Goal: Information Seeking & Learning: Learn about a topic

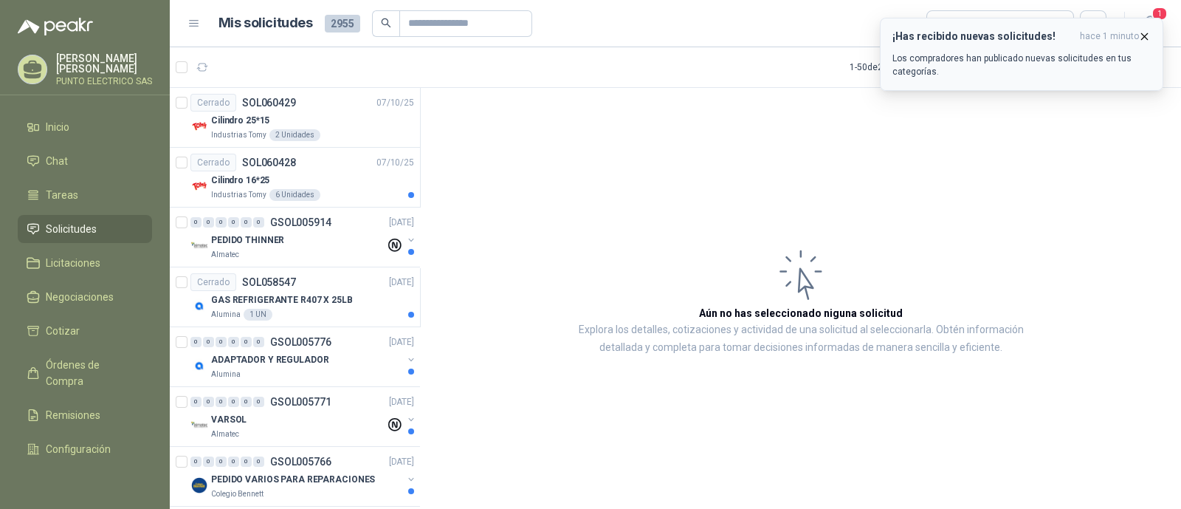
click at [965, 52] on p "Los compradores han publicado nuevas solicitudes en tus categorías." at bounding box center [1022, 65] width 258 height 27
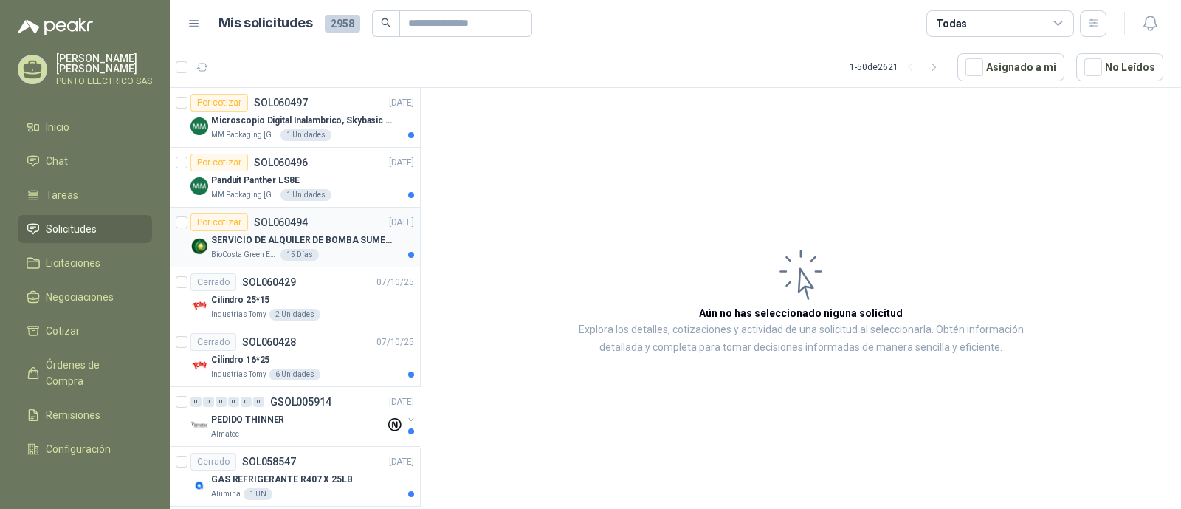
click at [337, 236] on p "SERVICIO DE ALQUILER DE BOMBA SUMERGIBLE DE 1 HP" at bounding box center [303, 240] width 184 height 14
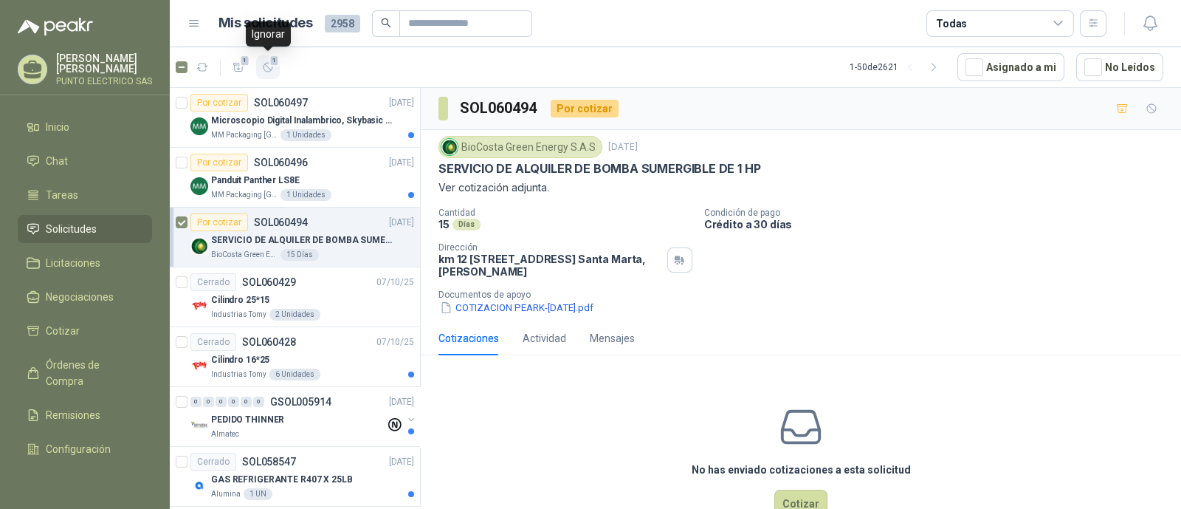
click at [273, 65] on span "1" at bounding box center [274, 61] width 10 height 12
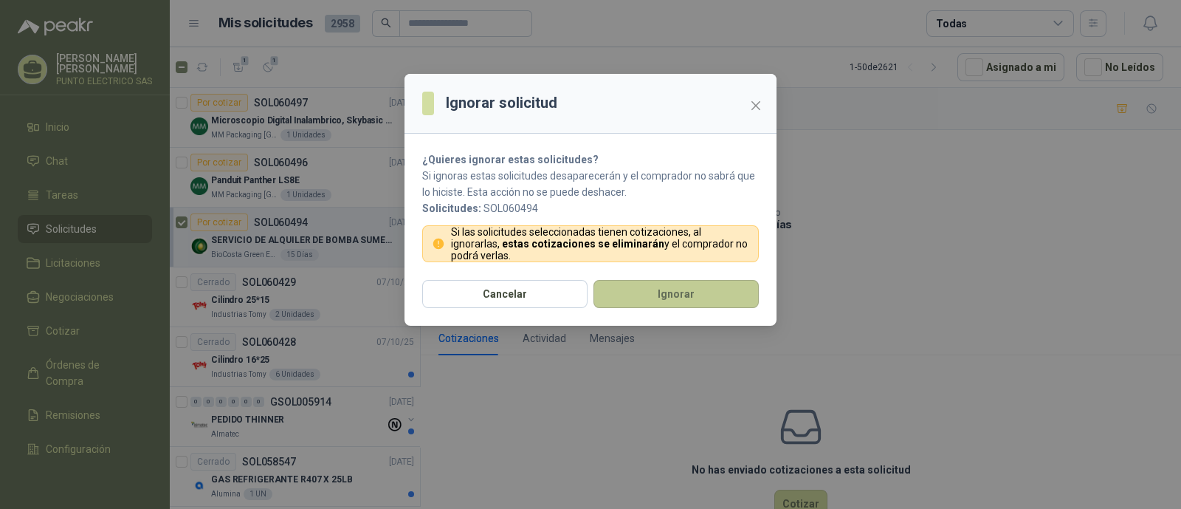
click at [653, 293] on button "Ignorar" at bounding box center [676, 294] width 165 height 28
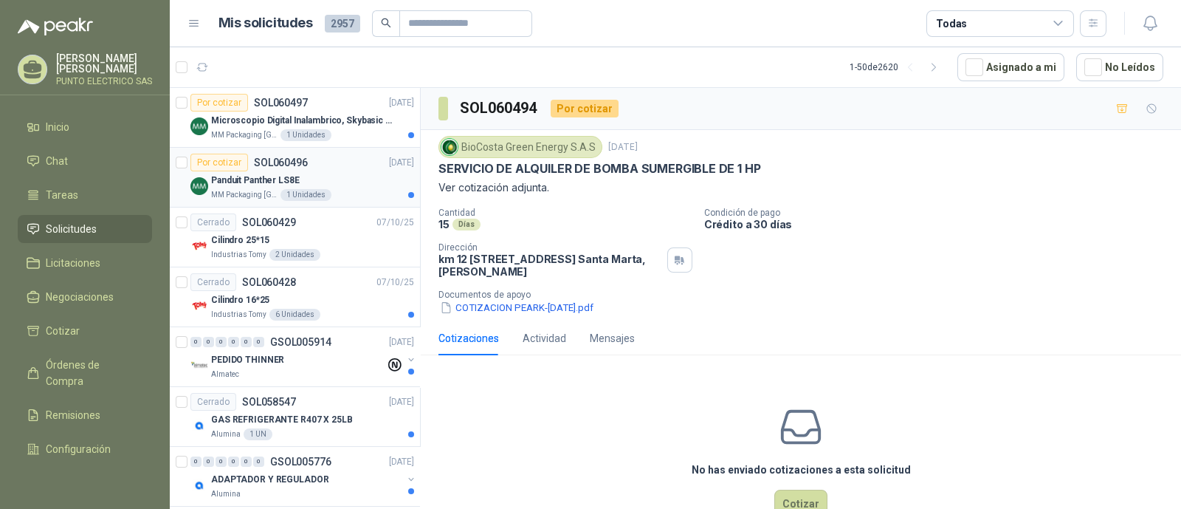
click at [351, 179] on div "Panduit Panther LS8E" at bounding box center [312, 180] width 203 height 18
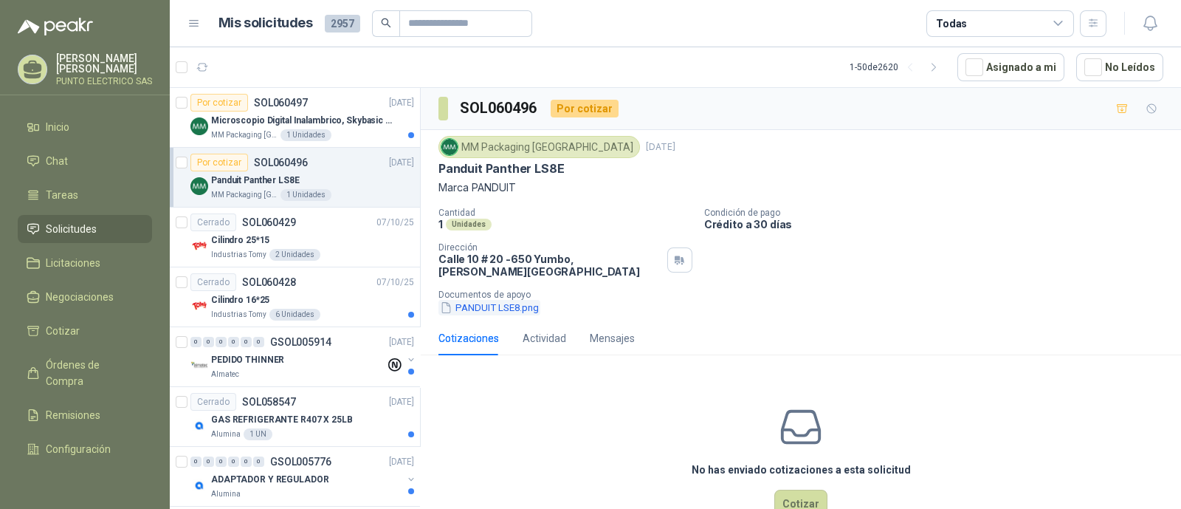
click at [500, 300] on button "PANDUIT LSE8.png" at bounding box center [490, 308] width 102 height 16
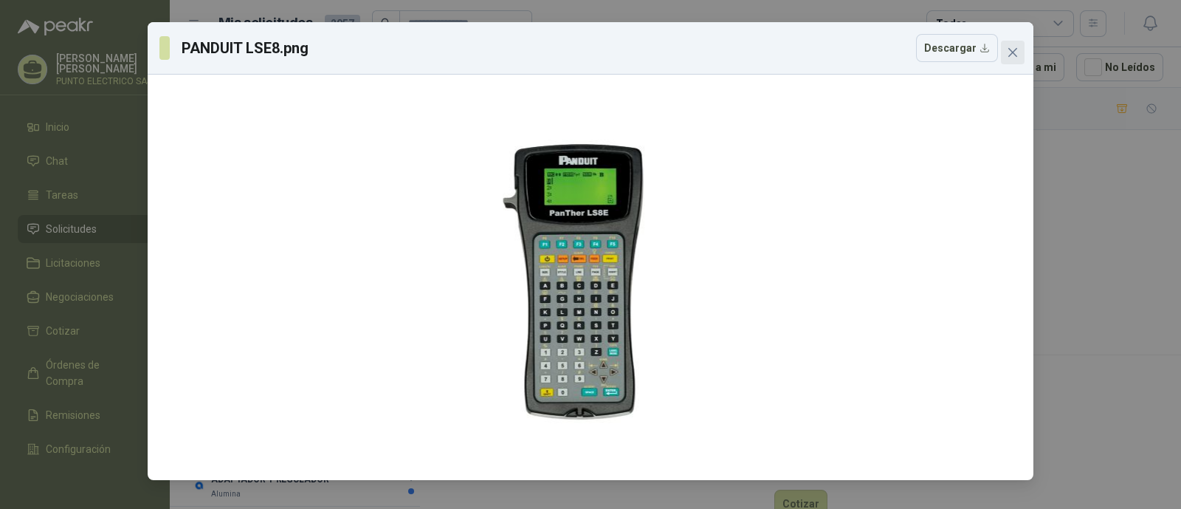
click at [1019, 53] on span "Close" at bounding box center [1013, 53] width 24 height 12
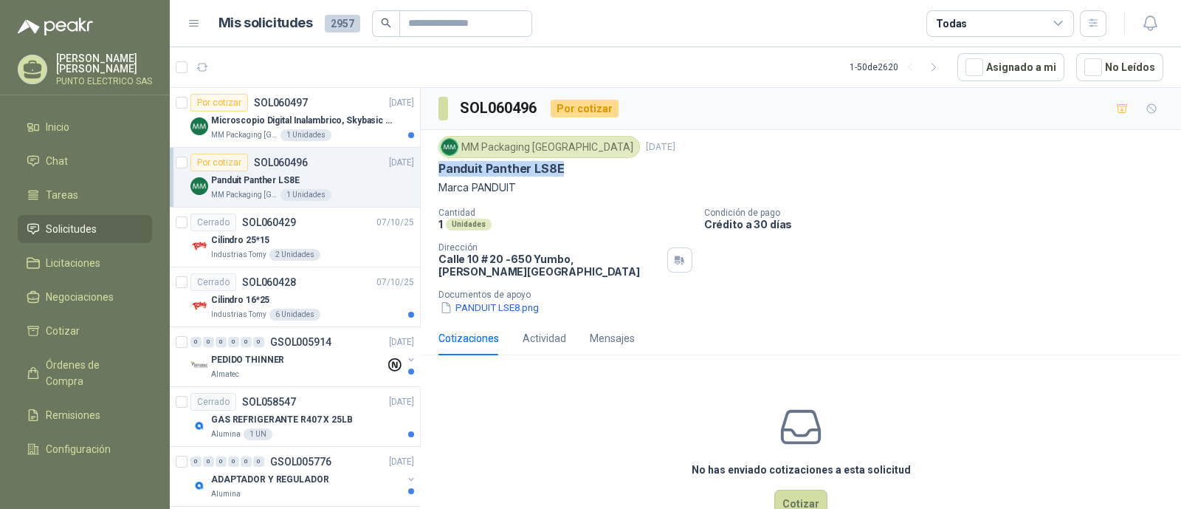
drag, startPoint x: 439, startPoint y: 169, endPoint x: 572, endPoint y: 173, distance: 133.0
click at [572, 173] on div "MM Packaging [GEOGRAPHIC_DATA] [DATE] Panduit Panther LS8E Marca PANDUIT Cantid…" at bounding box center [801, 225] width 760 height 191
copy p "Panduit Panther LS8E"
click at [362, 120] on p "Microscopio Digital Inalambrico, Skybasic 50x-1000x, Ampliac" at bounding box center [303, 121] width 184 height 14
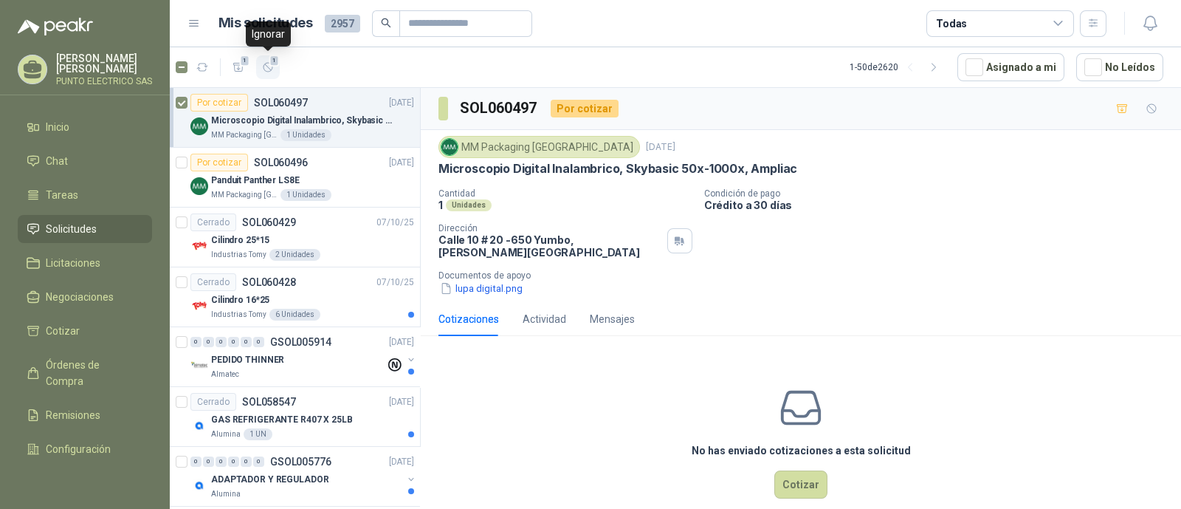
click at [272, 71] on icon "button" at bounding box center [268, 67] width 13 height 13
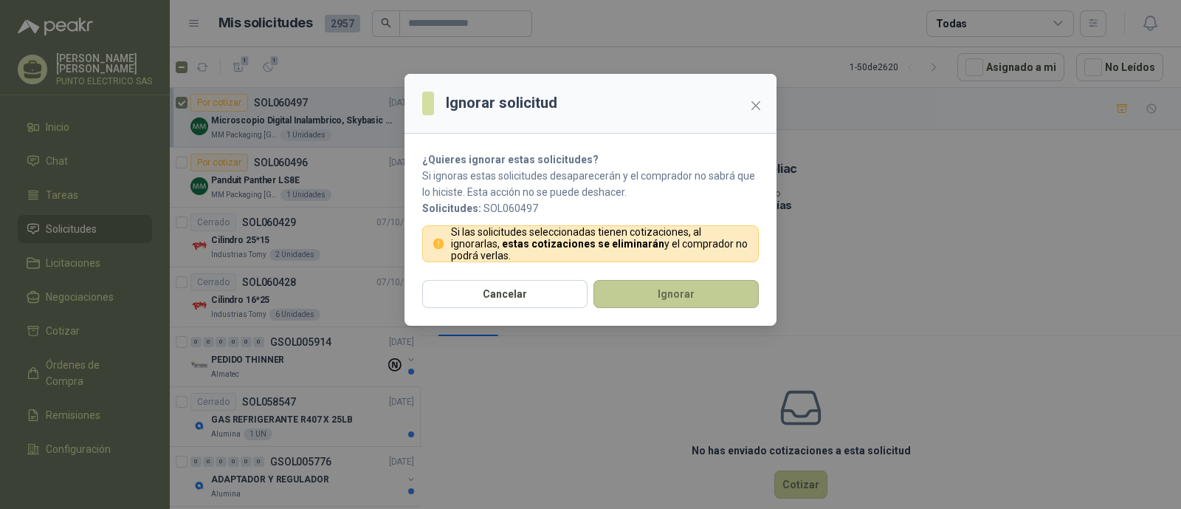
click at [673, 286] on button "Ignorar" at bounding box center [676, 294] width 165 height 28
